Goal: Find specific fact: Find specific fact

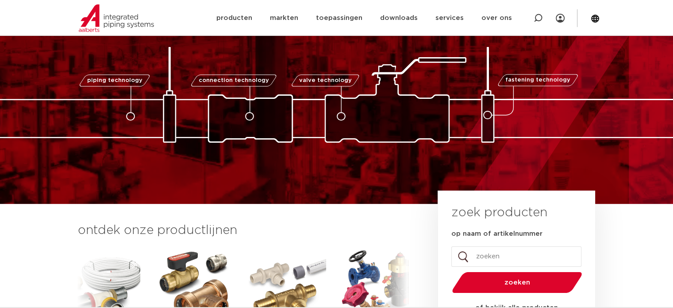
scroll to position [44, 0]
click at [535, 15] on icon at bounding box center [538, 18] width 9 height 9
click at [377, 17] on input "Zoeken" at bounding box center [412, 17] width 278 height 18
type input "4244141"
click button "Zoeken" at bounding box center [0, 0] width 0 height 0
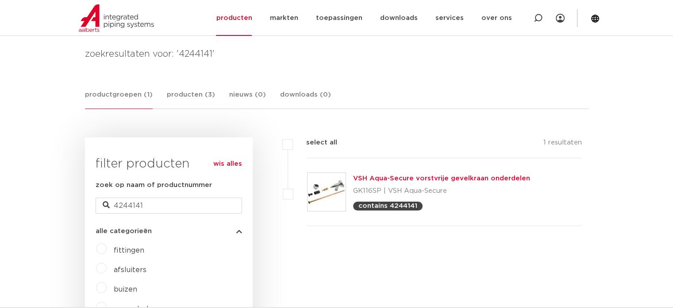
scroll to position [104, 0]
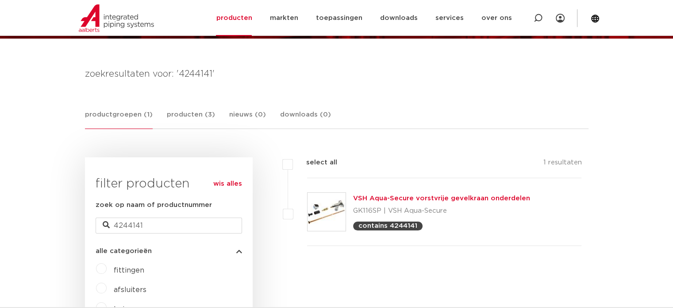
click at [408, 195] on link "VSH Aqua-Secure vorstvrije gevelkraan onderdelen" at bounding box center [441, 198] width 177 height 7
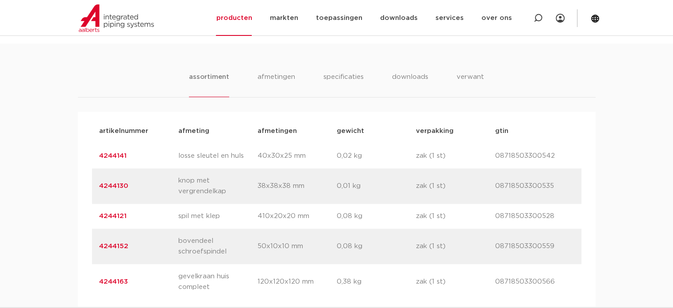
scroll to position [576, 0]
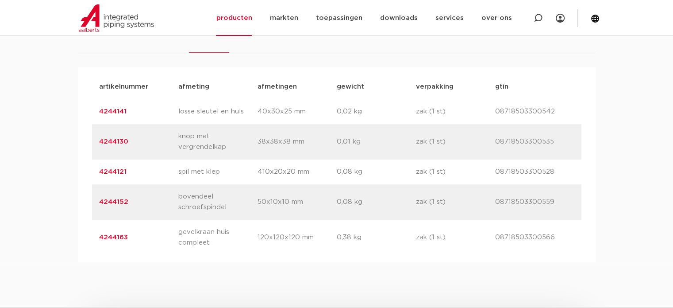
click at [107, 108] on link "4244141" at bounding box center [112, 111] width 27 height 7
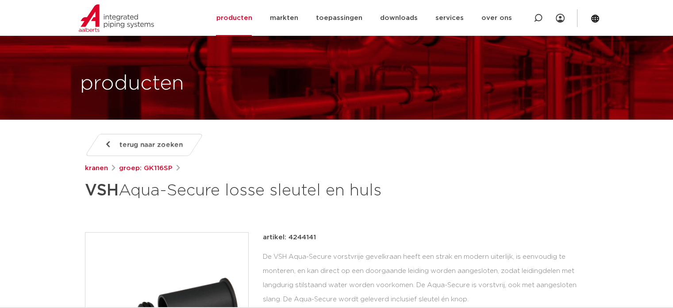
scroll to position [44, 0]
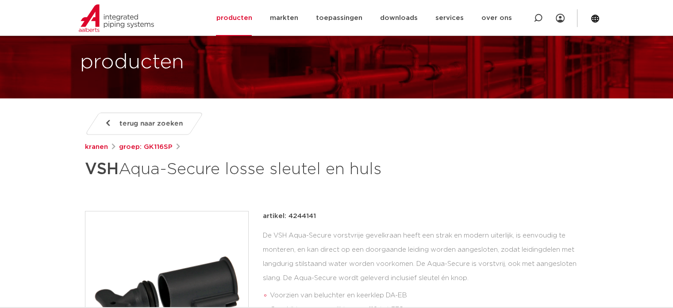
click at [293, 214] on p "artikel: 4244141" at bounding box center [289, 216] width 53 height 11
click at [294, 214] on p "artikel: 4244141" at bounding box center [289, 216] width 53 height 11
copy p "4244141"
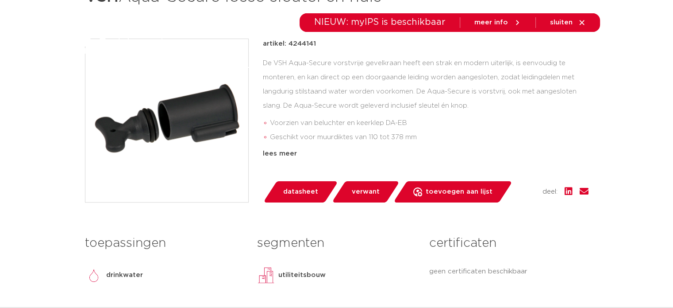
scroll to position [0, 0]
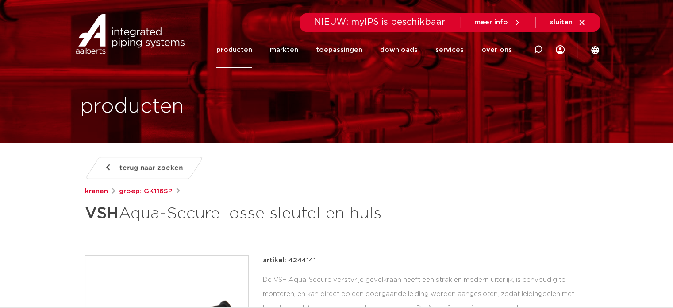
click at [118, 42] on img at bounding box center [129, 34] width 113 height 40
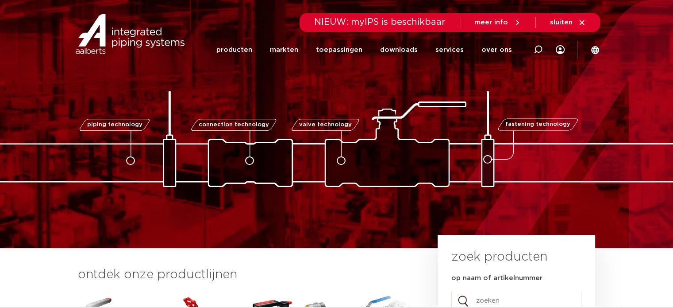
click at [395, 108] on img at bounding box center [336, 139] width 885 height 96
